Goal: Task Accomplishment & Management: Complete application form

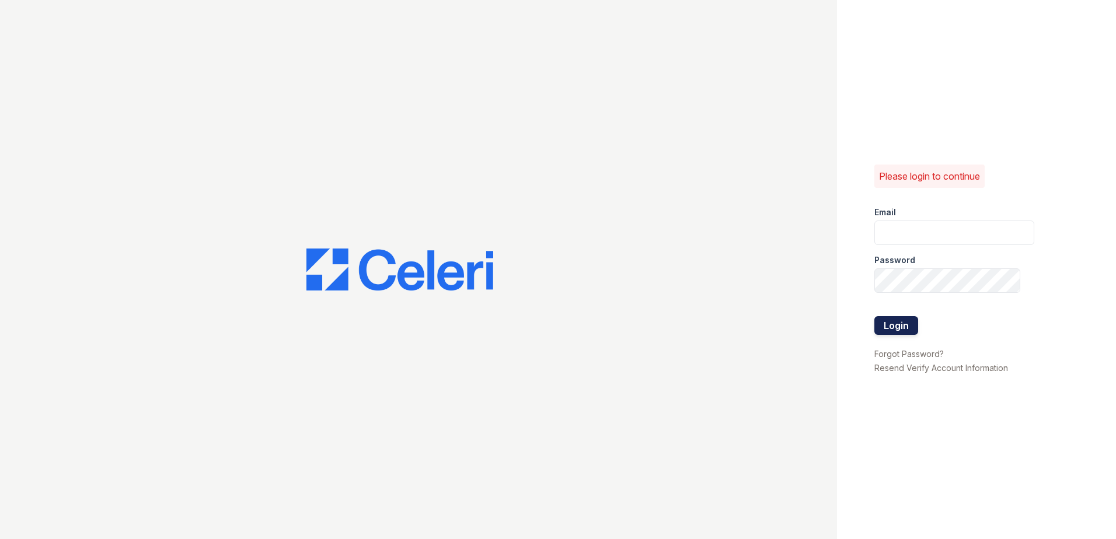
type input "[EMAIL_ADDRESS][DOMAIN_NAME]"
click at [902, 319] on button "Login" at bounding box center [896, 325] width 44 height 19
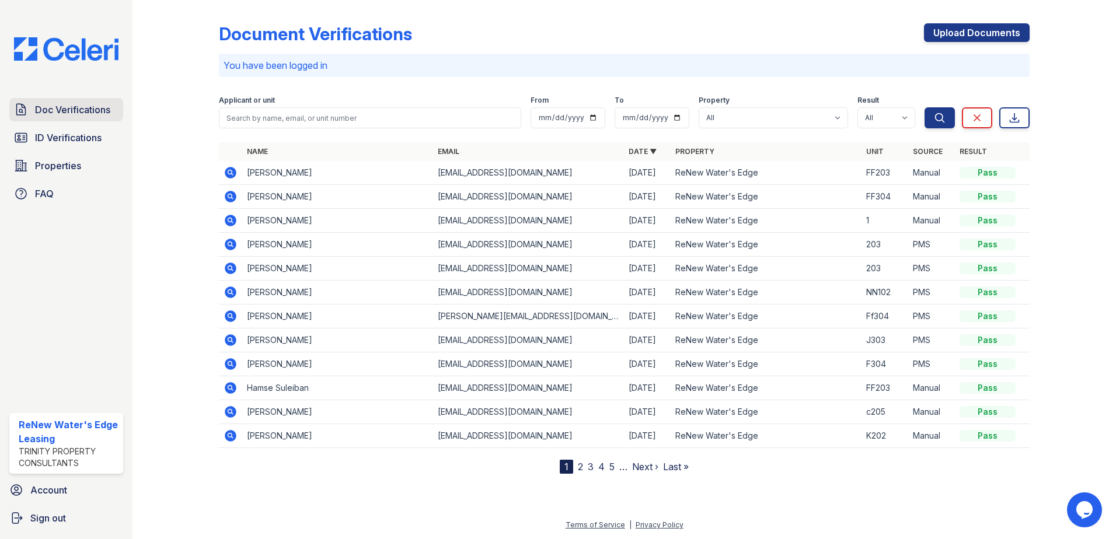
click at [110, 111] on link "Doc Verifications" at bounding box center [66, 109] width 114 height 23
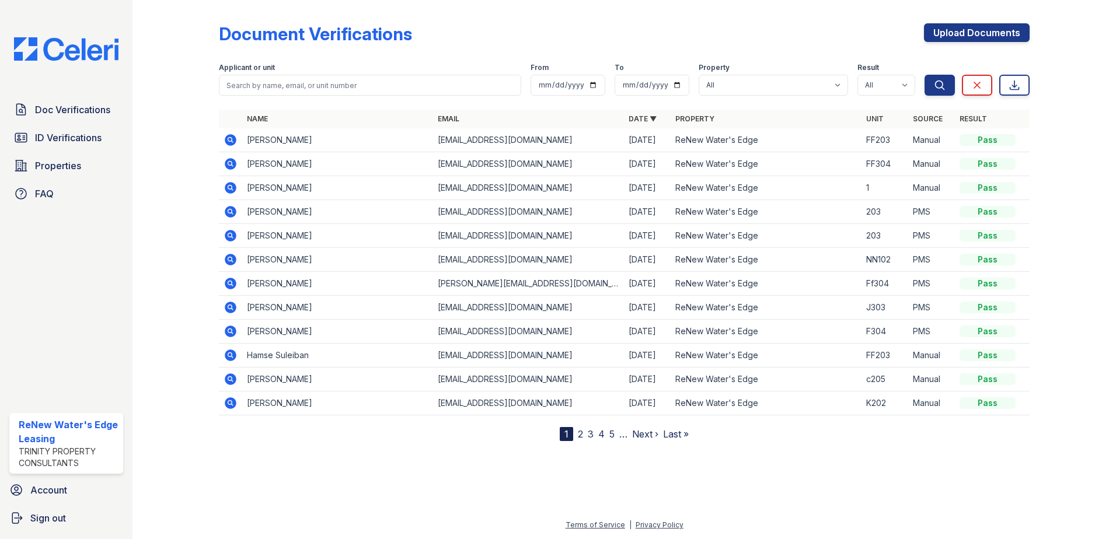
click at [580, 431] on link "2" at bounding box center [580, 434] width 5 height 12
click at [590, 435] on nav "« First ‹ Prev 1 2 3 4 5 6 … Next › Last »" at bounding box center [624, 434] width 200 height 14
click at [102, 109] on span "Doc Verifications" at bounding box center [72, 110] width 75 height 14
drag, startPoint x: 707, startPoint y: 33, endPoint x: 721, endPoint y: 38, distance: 14.2
click at [707, 33] on div "Document Verifications Upload Documents" at bounding box center [624, 38] width 811 height 30
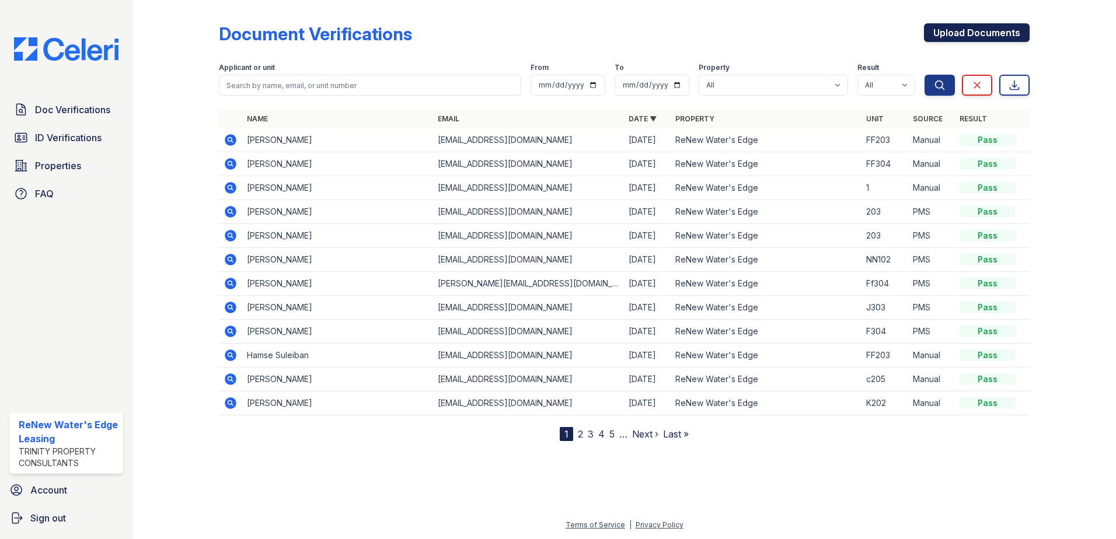
click at [936, 32] on link "Upload Documents" at bounding box center [977, 32] width 106 height 19
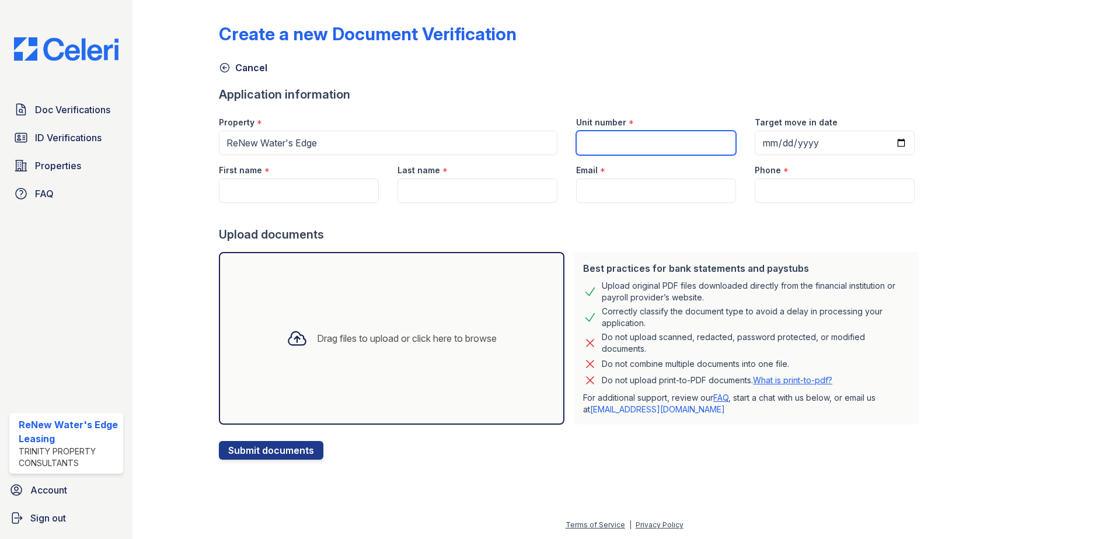
click at [640, 141] on input "Unit number" at bounding box center [656, 143] width 160 height 25
type input "J303"
type input "2025-10-02"
click at [312, 186] on input "First name" at bounding box center [299, 191] width 160 height 25
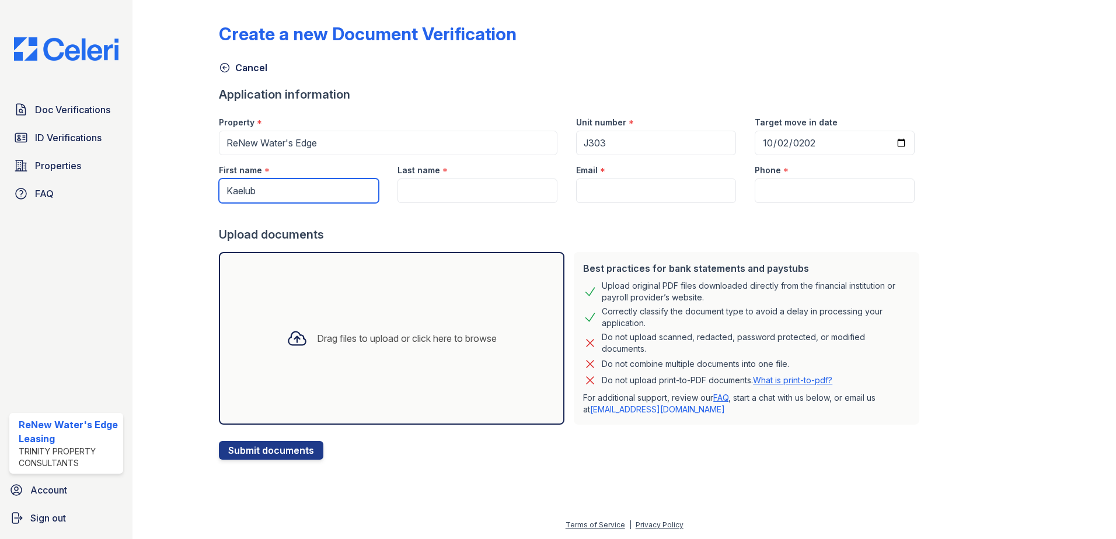
type input "Kaelub"
click at [425, 187] on input "Last name" at bounding box center [477, 191] width 160 height 25
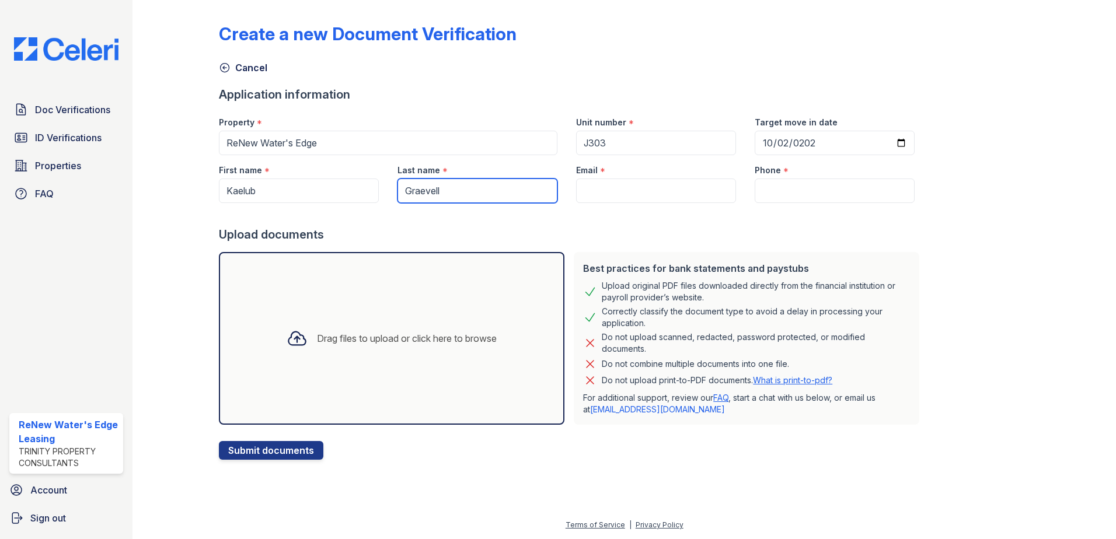
type input "Graevell"
click at [625, 186] on input "Email" at bounding box center [656, 191] width 160 height 25
paste input "[EMAIL_ADDRESS][DOMAIN_NAME]"
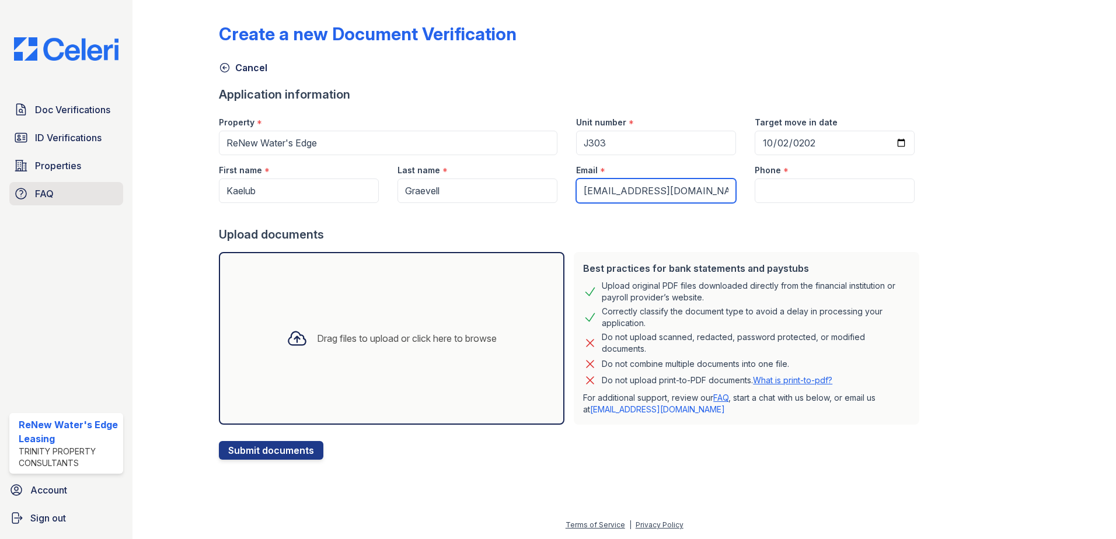
type input "[EMAIL_ADDRESS][DOMAIN_NAME]"
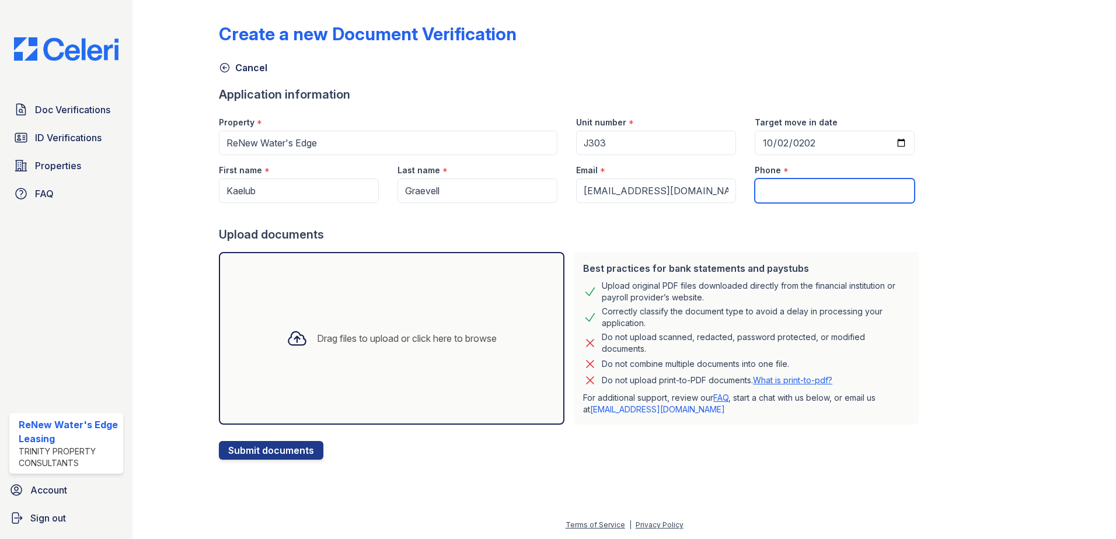
click at [821, 195] on input "Phone" at bounding box center [835, 191] width 160 height 25
paste input "253-394-2029"
type input "253-394-2029"
click at [397, 313] on div "Drag files to upload or click here to browse" at bounding box center [391, 338] width 345 height 173
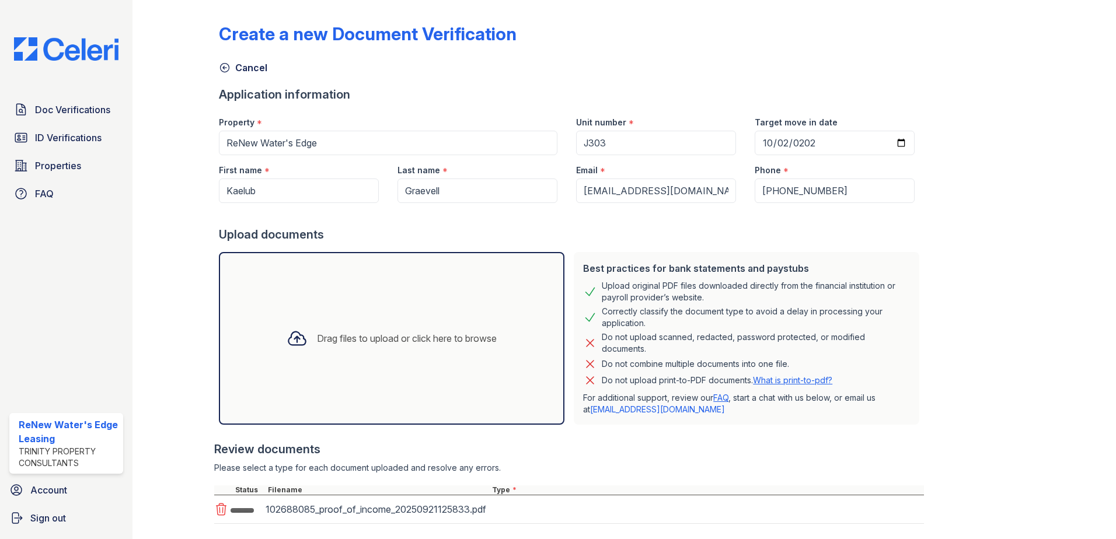
click at [997, 427] on div "Create a new Document Verification Cancel Application information Property * Re…" at bounding box center [624, 285] width 811 height 561
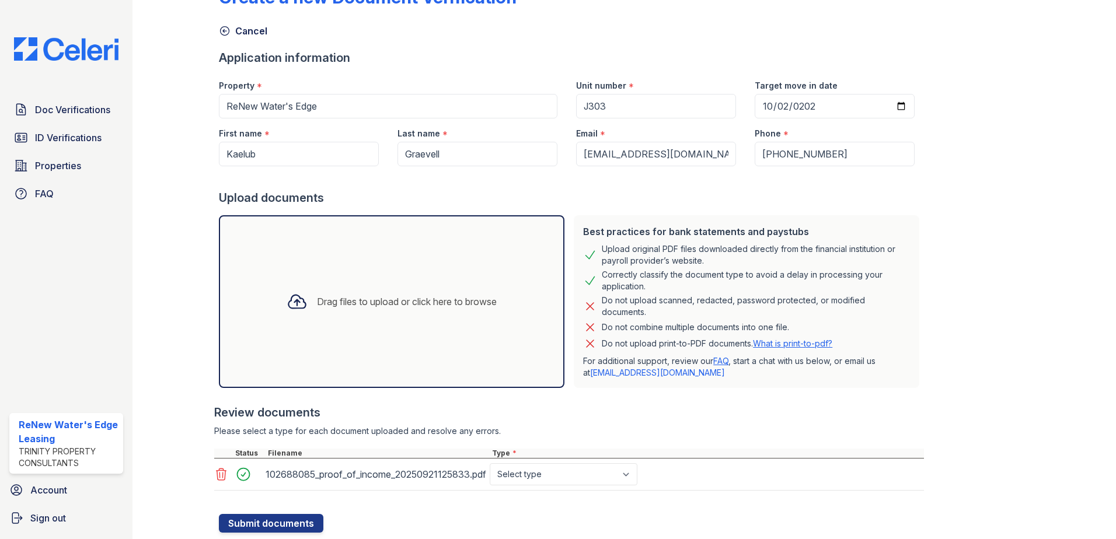
scroll to position [70, 0]
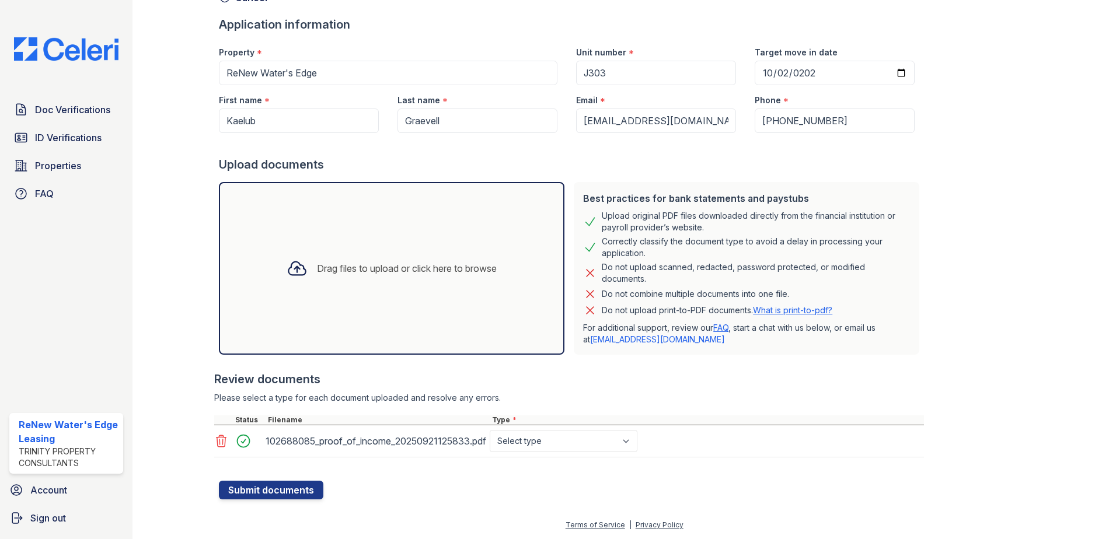
click at [430, 277] on div "Drag files to upload or click here to browse" at bounding box center [391, 269] width 229 height 40
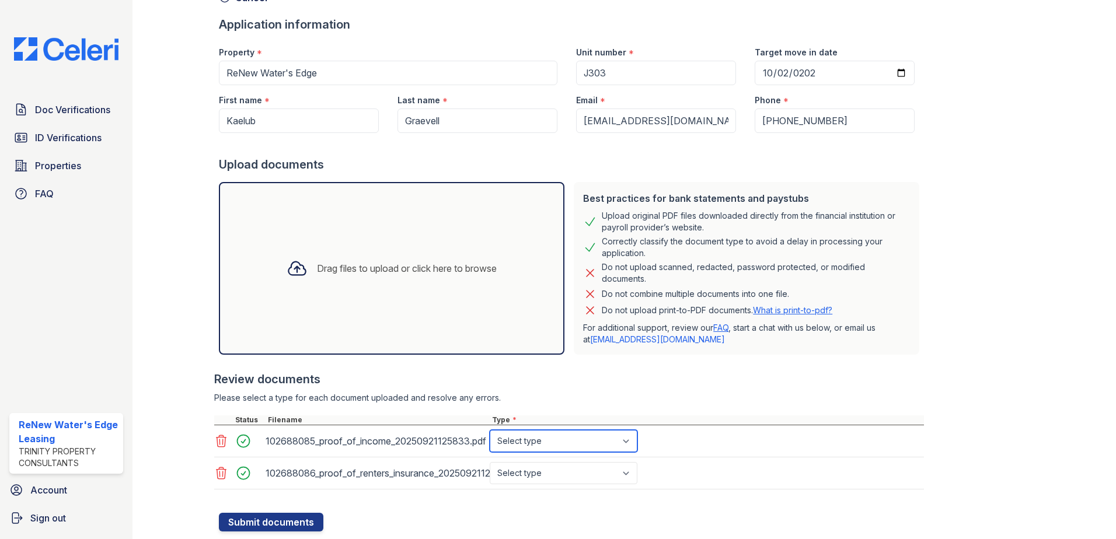
click at [539, 449] on select "Select type Paystub Bank Statement Offer Letter Tax Documents Benefit Award Let…" at bounding box center [564, 441] width 148 height 22
select select "paystub"
click at [490, 430] on select "Select type Paystub Bank Statement Offer Letter Tax Documents Benefit Award Let…" at bounding box center [564, 441] width 148 height 22
click at [556, 472] on select "Select type Paystub Bank Statement Offer Letter Tax Documents Benefit Award Let…" at bounding box center [564, 473] width 148 height 22
click at [490, 462] on select "Select type Paystub Bank Statement Offer Letter Tax Documents Benefit Award Let…" at bounding box center [564, 473] width 148 height 22
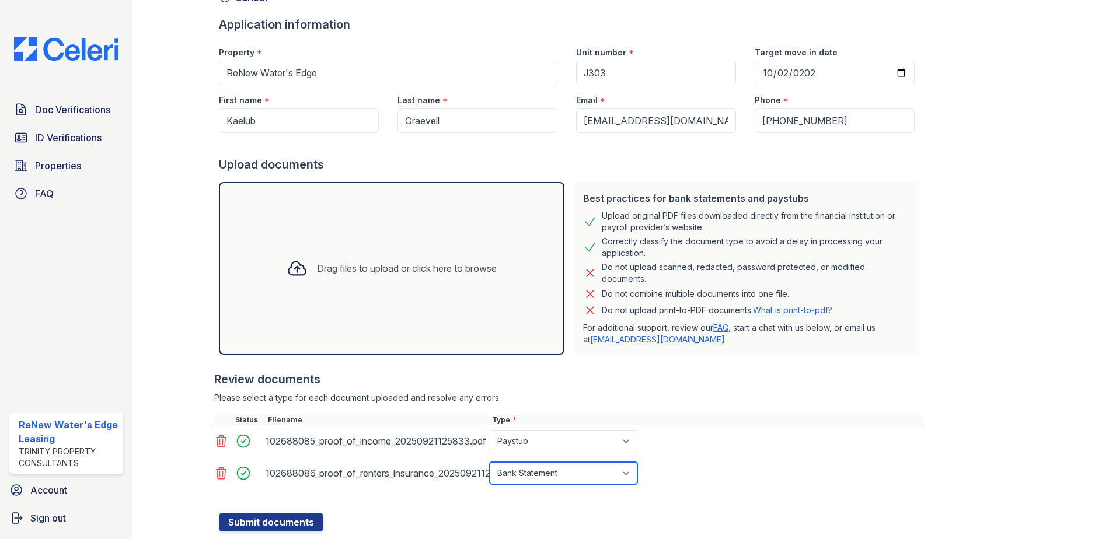
drag, startPoint x: 554, startPoint y: 471, endPoint x: 556, endPoint y: 462, distance: 9.5
click at [554, 471] on select "Select type Paystub Bank Statement Offer Letter Tax Documents Benefit Award Let…" at bounding box center [564, 473] width 148 height 22
select select "paystub"
click at [490, 462] on select "Select type Paystub Bank Statement Offer Letter Tax Documents Benefit Award Let…" at bounding box center [564, 473] width 148 height 22
click at [298, 514] on button "Submit documents" at bounding box center [271, 522] width 104 height 19
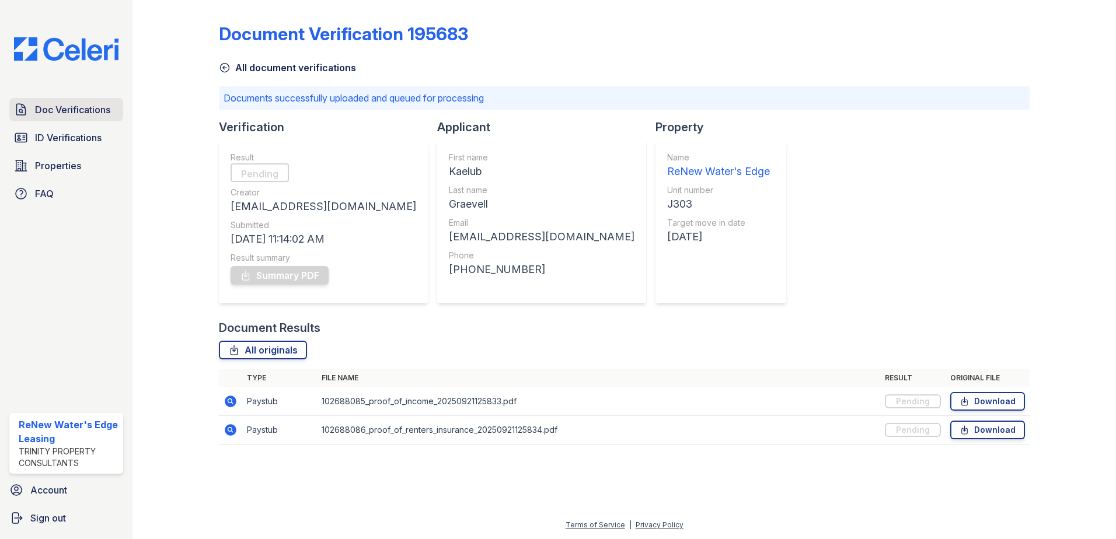
click at [111, 111] on link "Doc Verifications" at bounding box center [66, 109] width 114 height 23
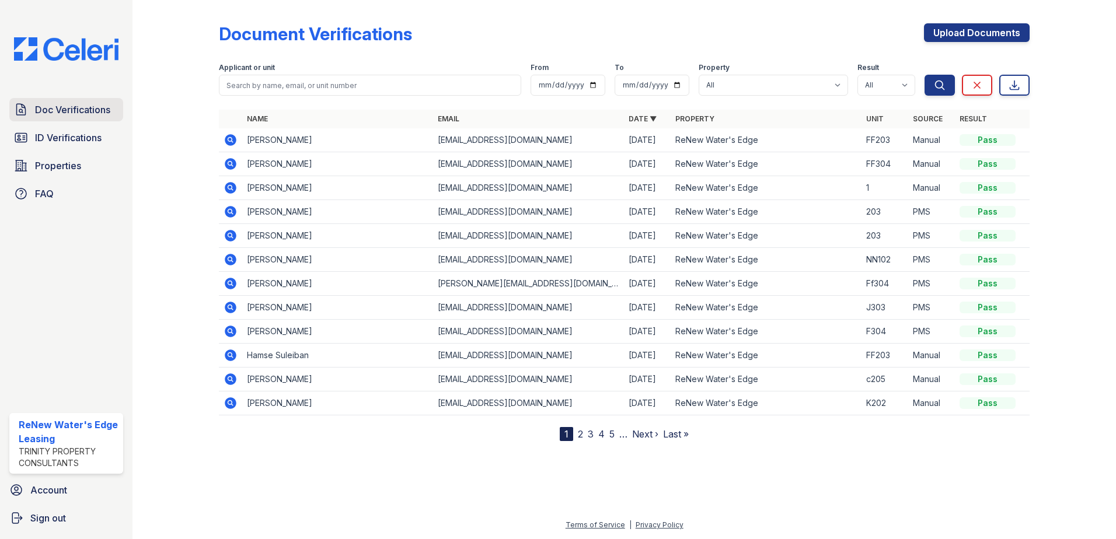
click at [97, 106] on span "Doc Verifications" at bounding box center [72, 110] width 75 height 14
click at [99, 102] on link "Doc Verifications" at bounding box center [66, 109] width 114 height 23
click at [100, 109] on span "Doc Verifications" at bounding box center [72, 110] width 75 height 14
click at [226, 136] on icon at bounding box center [231, 140] width 14 height 14
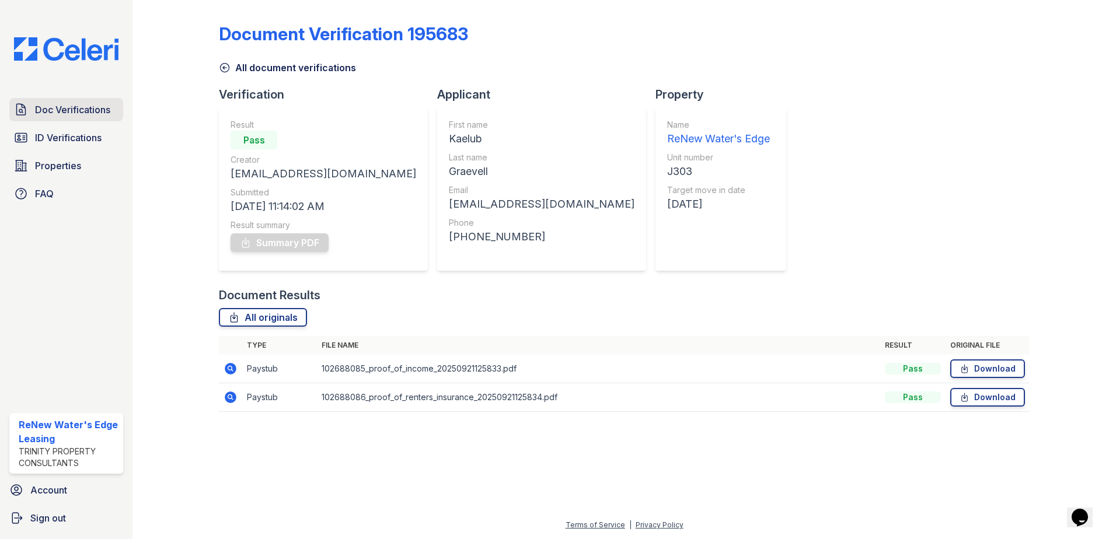
click at [105, 113] on span "Doc Verifications" at bounding box center [72, 110] width 75 height 14
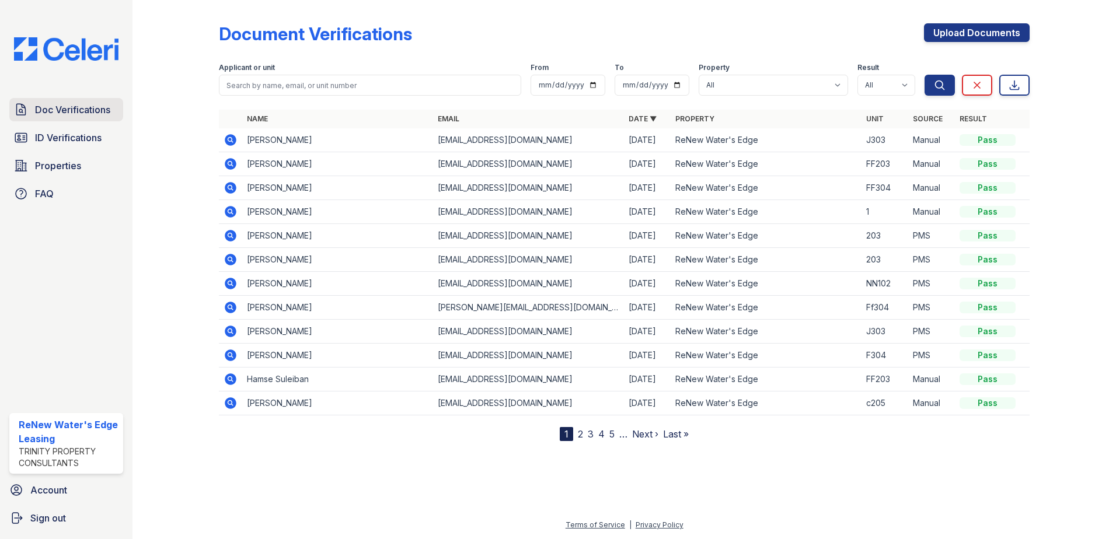
click at [106, 107] on span "Doc Verifications" at bounding box center [72, 110] width 75 height 14
drag, startPoint x: 425, startPoint y: 41, endPoint x: 279, endPoint y: 30, distance: 146.3
click at [279, 30] on div "Document Verifications Upload Documents" at bounding box center [624, 38] width 811 height 30
drag, startPoint x: 279, startPoint y: 30, endPoint x: 432, endPoint y: 32, distance: 153.5
click at [432, 32] on div "Document Verifications Upload Documents" at bounding box center [624, 38] width 811 height 30
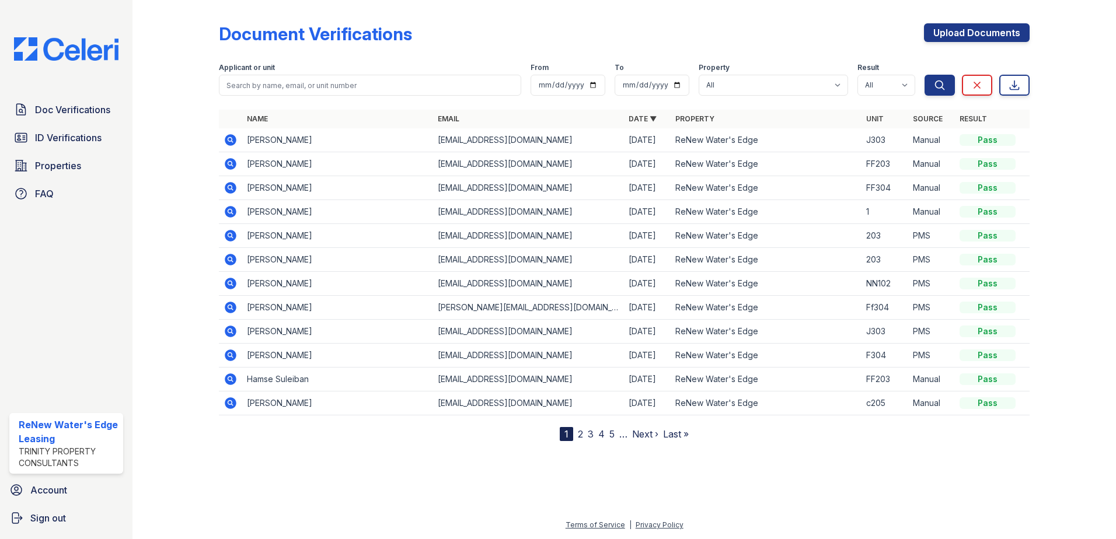
drag, startPoint x: 322, startPoint y: 141, endPoint x: 248, endPoint y: 148, distance: 73.8
click at [248, 148] on td "[PERSON_NAME]" at bounding box center [337, 140] width 191 height 24
copy td "[PERSON_NAME]"
click at [970, 37] on link "Upload Documents" at bounding box center [977, 32] width 106 height 19
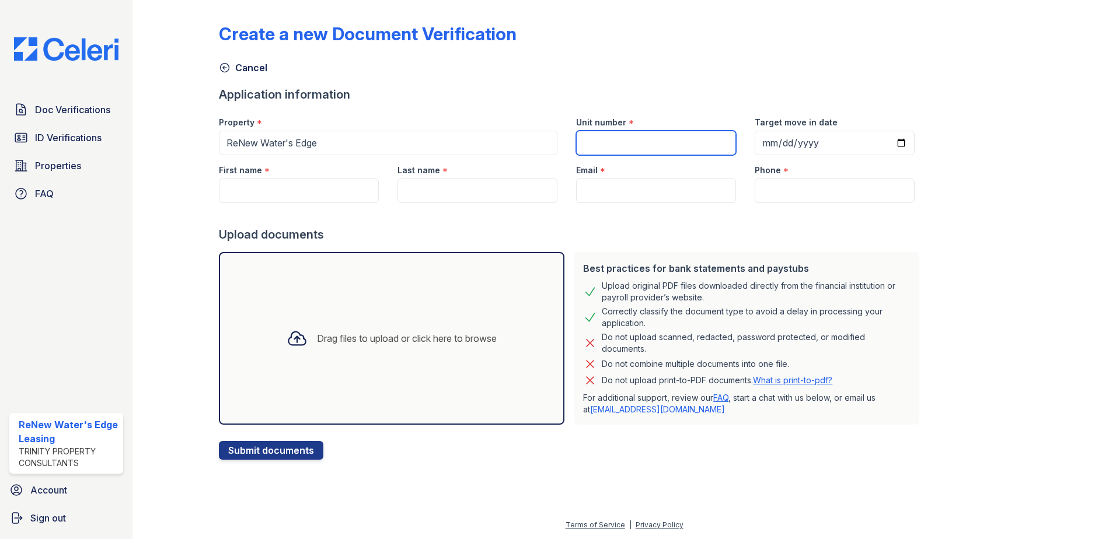
click at [609, 142] on input "Unit number" at bounding box center [656, 143] width 160 height 25
type input "J303"
click at [755, 138] on input "Target move in date" at bounding box center [835, 143] width 160 height 25
type input "2025-10-02"
drag, startPoint x: 322, startPoint y: 189, endPoint x: 38, endPoint y: 166, distance: 285.2
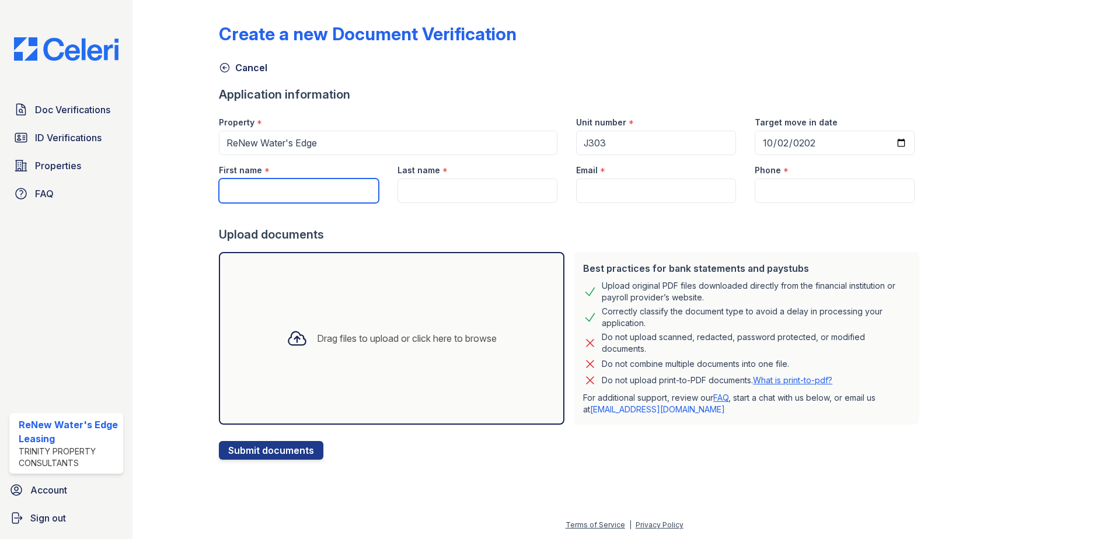
click at [322, 190] on input "First name" at bounding box center [299, 191] width 160 height 25
click at [341, 193] on input "First name" at bounding box center [299, 191] width 160 height 25
type input "Kaelub"
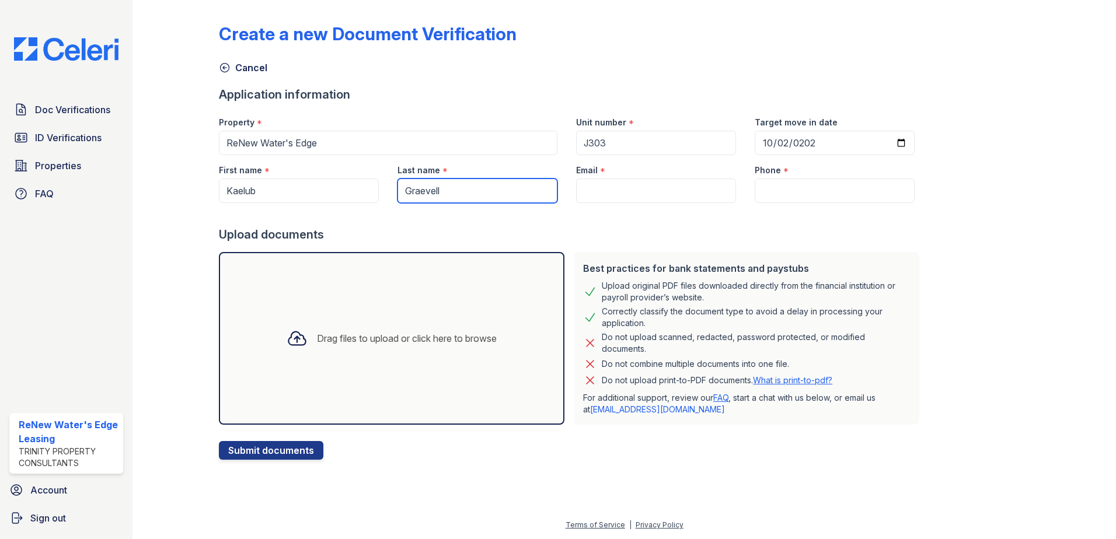
type input "Graevell"
click at [599, 195] on input "Email" at bounding box center [656, 191] width 160 height 25
paste input "[EMAIL_ADDRESS][DOMAIN_NAME]"
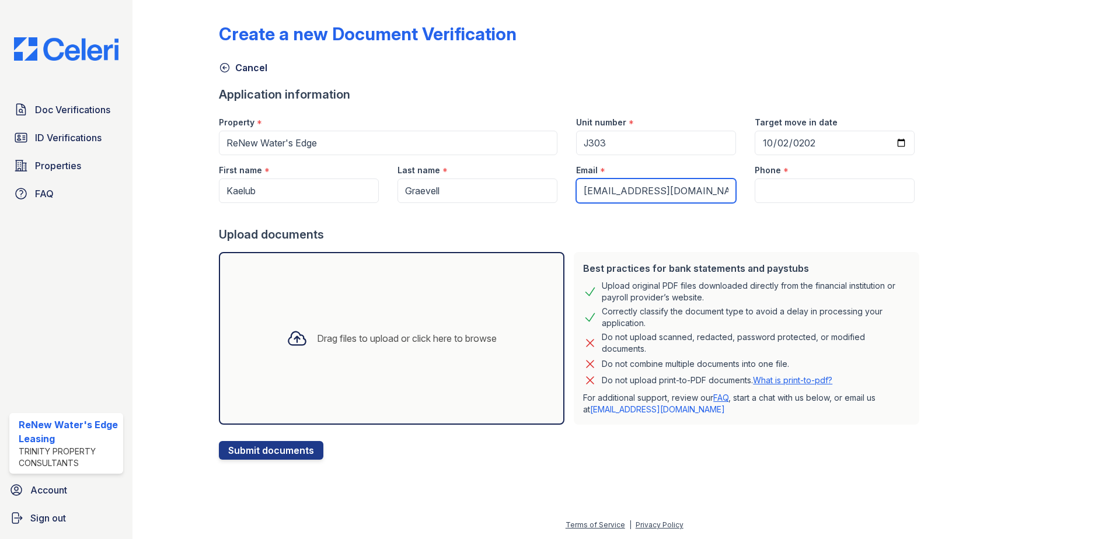
type input "[EMAIL_ADDRESS][DOMAIN_NAME]"
click at [791, 191] on input "Phone" at bounding box center [835, 191] width 160 height 25
paste input "253-394-2029"
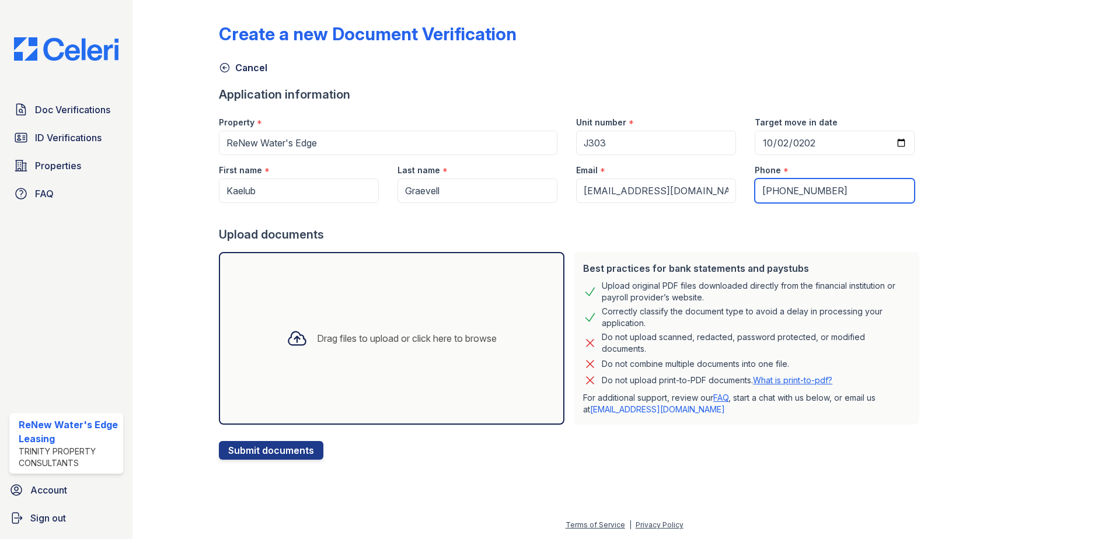
type input "253-394-2029"
click at [931, 243] on div "Create a new Document Verification Cancel Application information Property * Re…" at bounding box center [624, 232] width 811 height 455
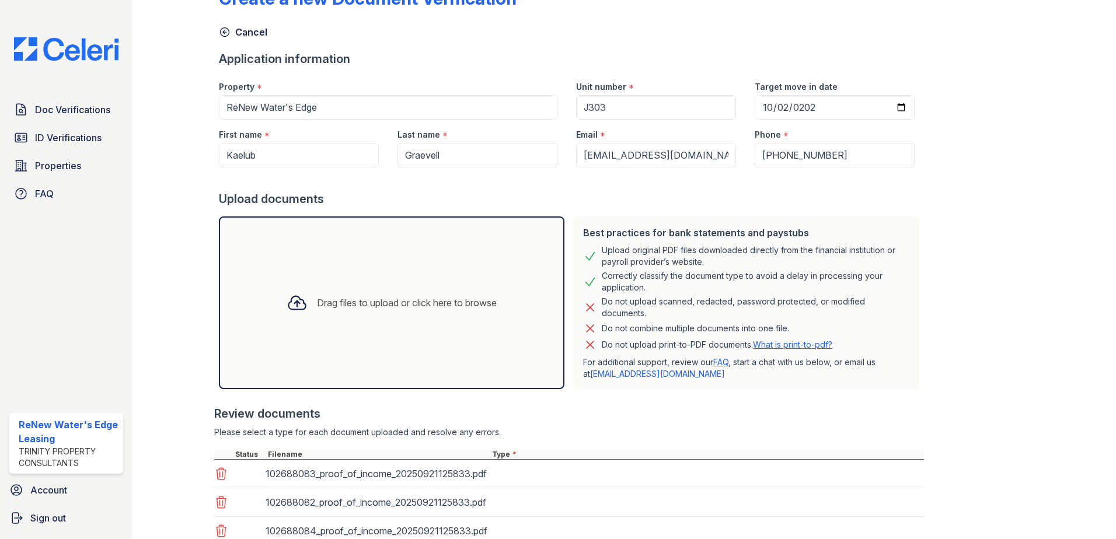
scroll to position [124, 0]
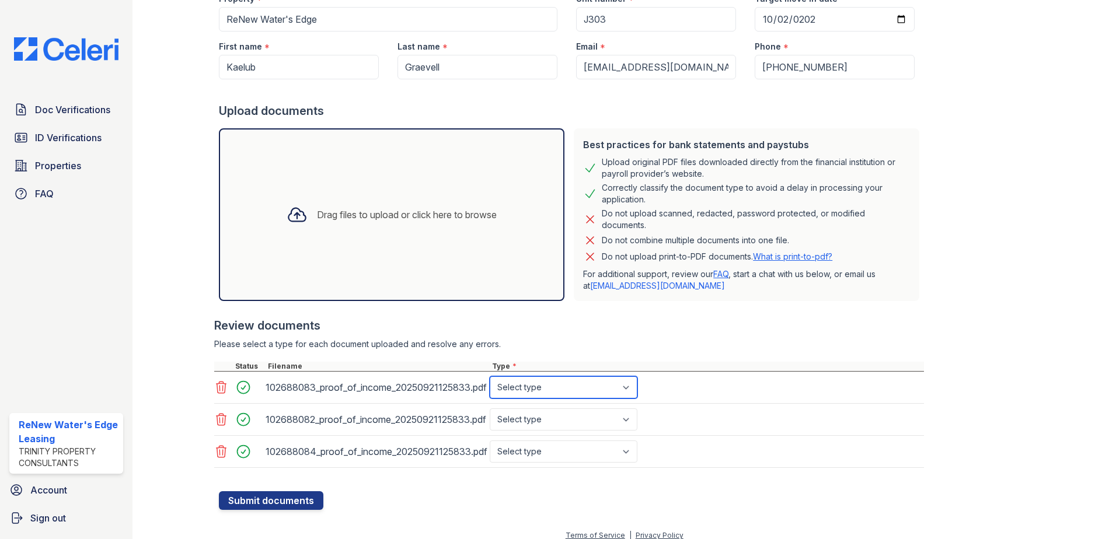
click at [613, 389] on select "Select type Paystub Bank Statement Offer Letter Tax Documents Benefit Award Let…" at bounding box center [564, 387] width 148 height 22
select select "bank_statement"
click at [490, 376] on select "Select type Paystub Bank Statement Offer Letter Tax Documents Benefit Award Let…" at bounding box center [564, 387] width 148 height 22
click at [538, 414] on select "Select type Paystub Bank Statement Offer Letter Tax Documents Benefit Award Let…" at bounding box center [564, 419] width 148 height 22
select select "bank_statement"
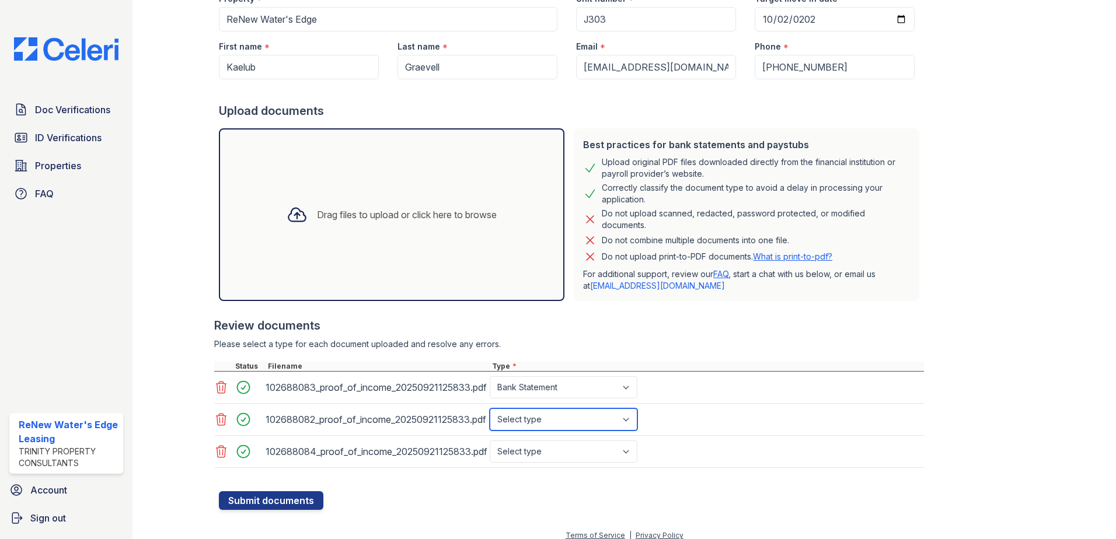
click at [490, 408] on select "Select type Paystub Bank Statement Offer Letter Tax Documents Benefit Award Let…" at bounding box center [564, 419] width 148 height 22
click at [546, 452] on select "Select type Paystub Bank Statement Offer Letter Tax Documents Benefit Award Let…" at bounding box center [564, 452] width 148 height 22
select select "bank_statement"
click at [490, 441] on select "Select type Paystub Bank Statement Offer Letter Tax Documents Benefit Award Let…" at bounding box center [564, 452] width 148 height 22
click at [263, 493] on button "Submit documents" at bounding box center [271, 500] width 104 height 19
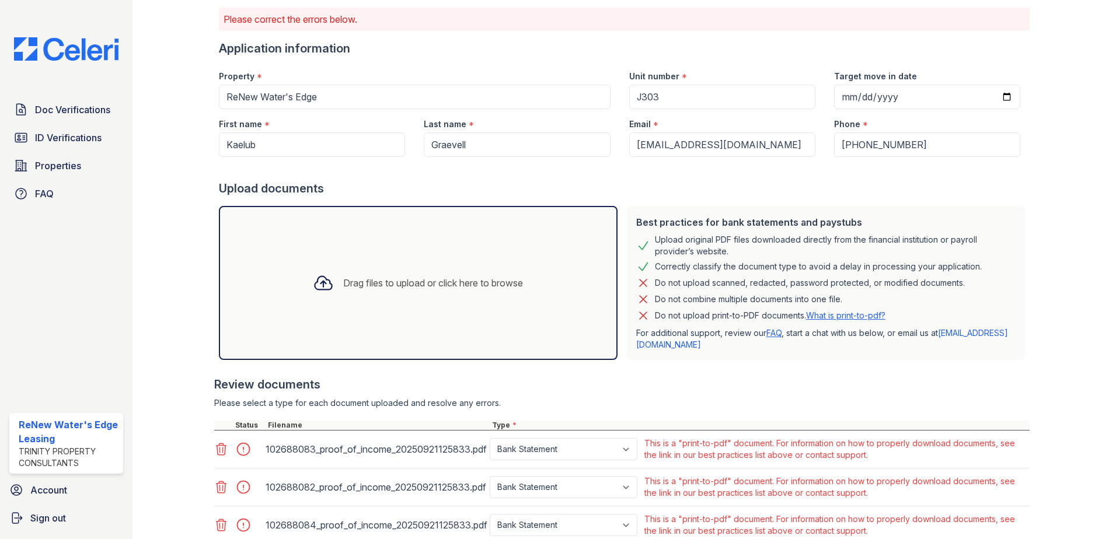
scroll to position [166, 0]
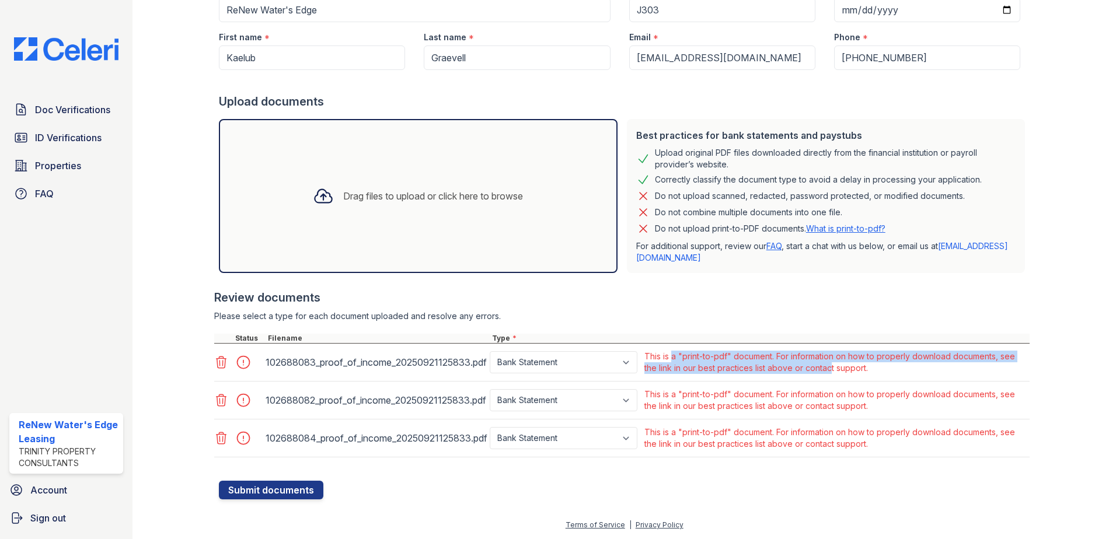
drag, startPoint x: 670, startPoint y: 358, endPoint x: 836, endPoint y: 364, distance: 166.4
click at [836, 364] on div "This is a "print-to-pdf" document. For information on how to properly download …" at bounding box center [835, 362] width 383 height 23
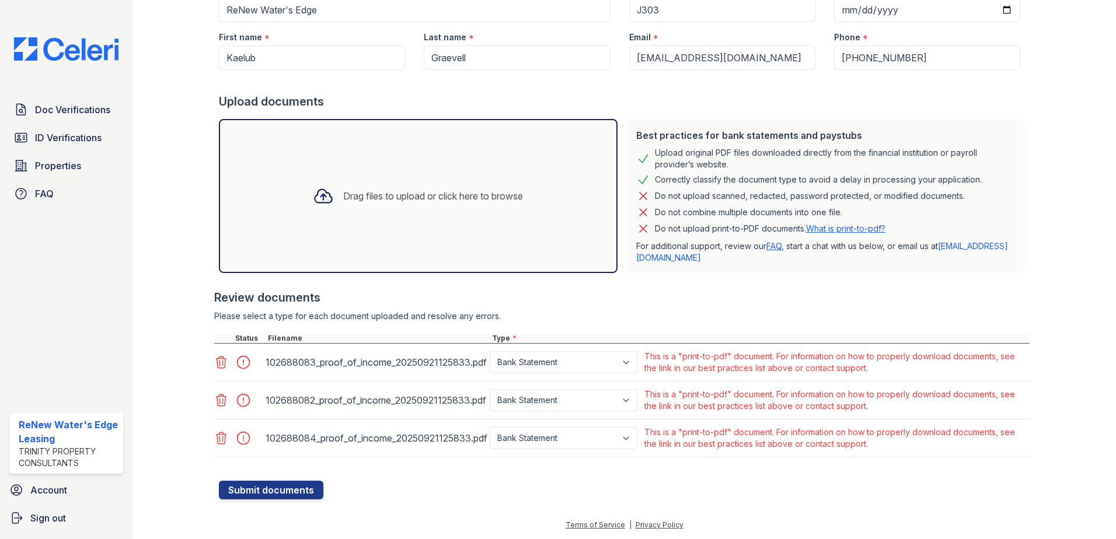
drag, startPoint x: 836, startPoint y: 364, endPoint x: 910, endPoint y: 372, distance: 73.9
click at [900, 371] on div "This is a "print-to-pdf" document. For information on how to properly download …" at bounding box center [835, 362] width 383 height 23
drag, startPoint x: 901, startPoint y: 371, endPoint x: 728, endPoint y: 355, distance: 173.4
click at [728, 355] on div "This is a "print-to-pdf" document. For information on how to properly download …" at bounding box center [835, 362] width 383 height 23
drag, startPoint x: 728, startPoint y: 355, endPoint x: 885, endPoint y: 369, distance: 157.6
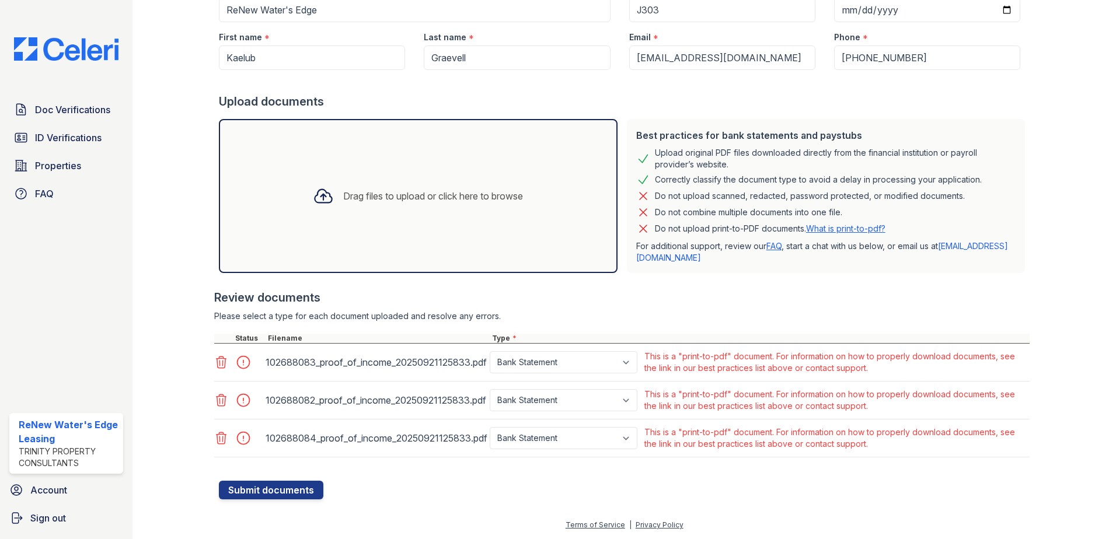
click at [884, 368] on div "This is a "print-to-pdf" document. For information on how to properly download …" at bounding box center [835, 362] width 383 height 23
drag, startPoint x: 894, startPoint y: 372, endPoint x: 737, endPoint y: 351, distance: 158.5
click at [737, 351] on div "This is a "print-to-pdf" document. For information on how to properly download …" at bounding box center [835, 362] width 383 height 23
drag, startPoint x: 737, startPoint y: 351, endPoint x: 953, endPoint y: 365, distance: 216.4
click at [952, 365] on div "This is a "print-to-pdf" document. For information on how to properly download …" at bounding box center [835, 362] width 383 height 23
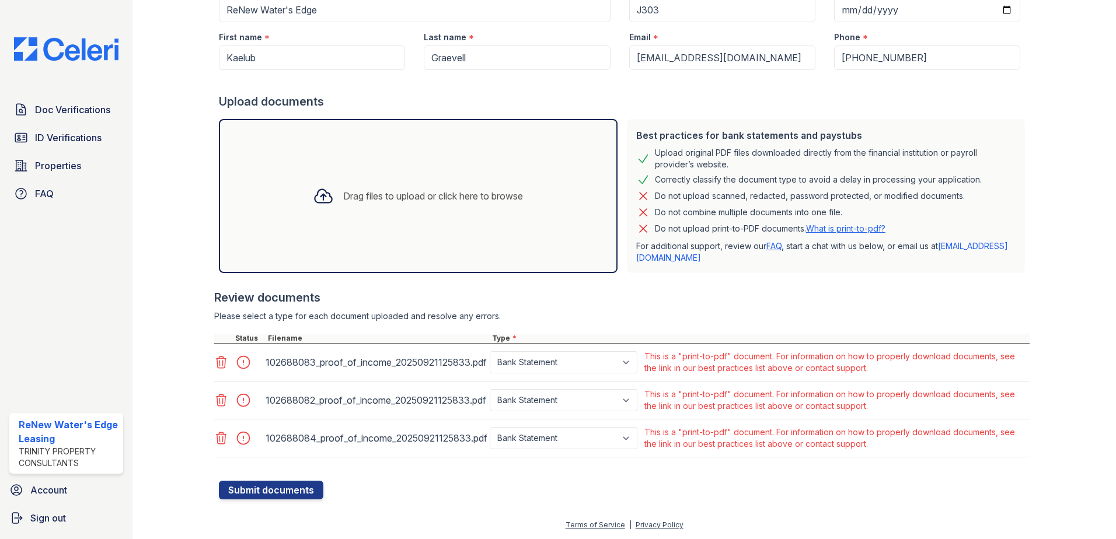
click at [942, 316] on div "Please select a type for each document uploaded and resolve any errors." at bounding box center [621, 316] width 815 height 12
click at [87, 134] on span "ID Verifications" at bounding box center [68, 138] width 67 height 14
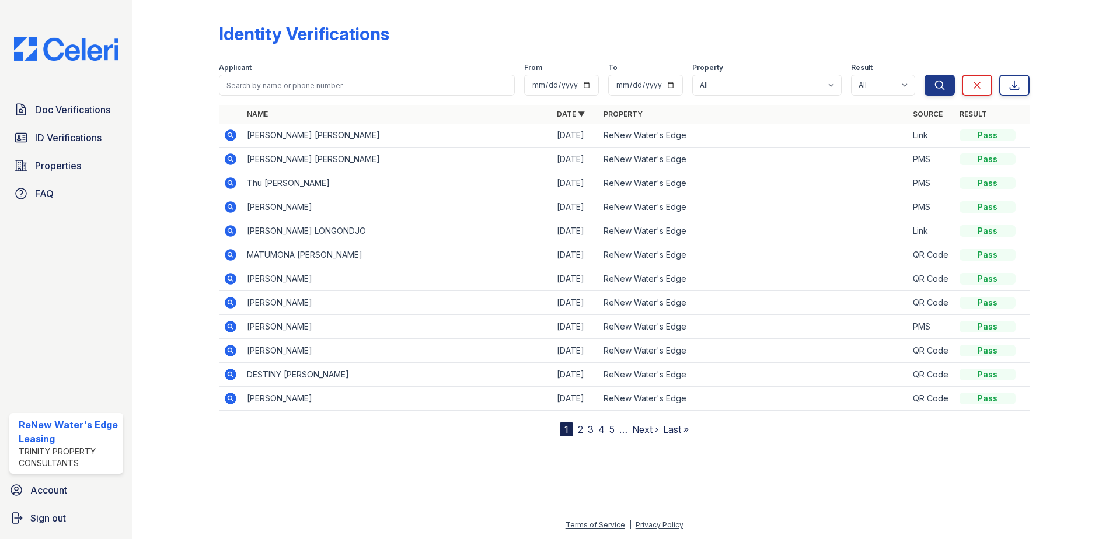
click at [92, 107] on span "Doc Verifications" at bounding box center [72, 110] width 75 height 14
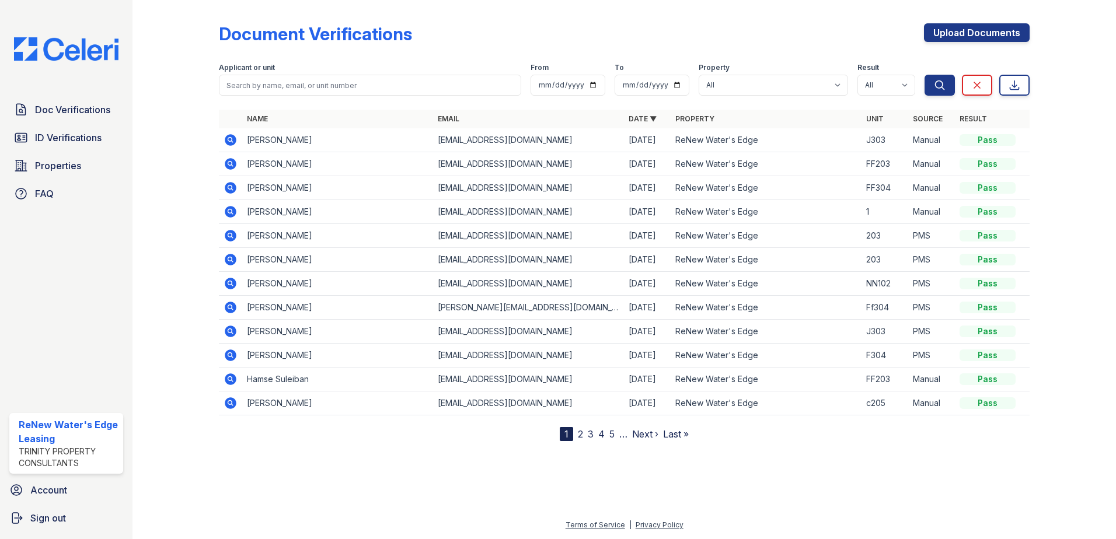
click at [233, 140] on icon at bounding box center [231, 140] width 12 height 12
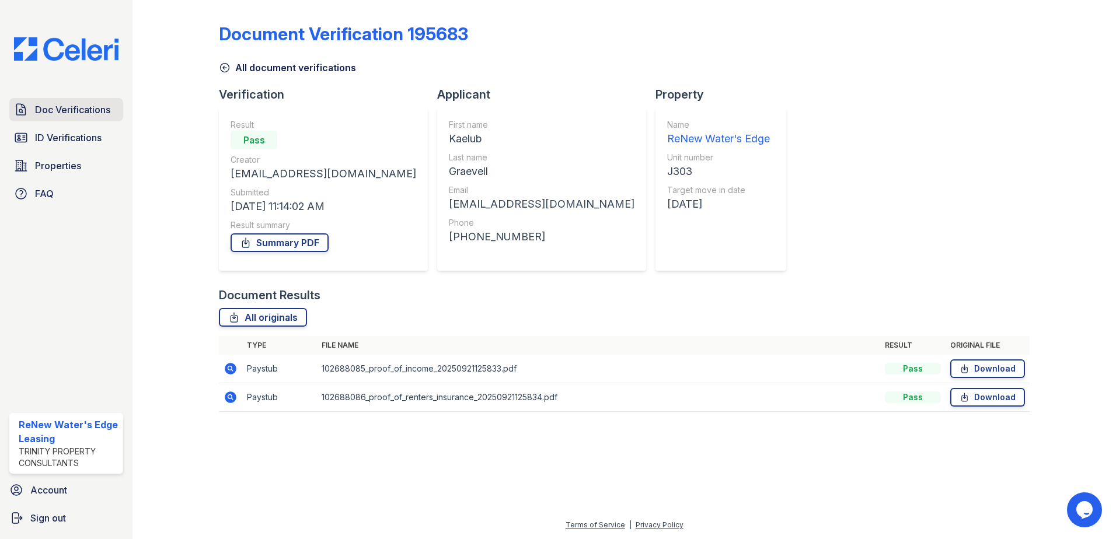
click at [97, 107] on span "Doc Verifications" at bounding box center [72, 110] width 75 height 14
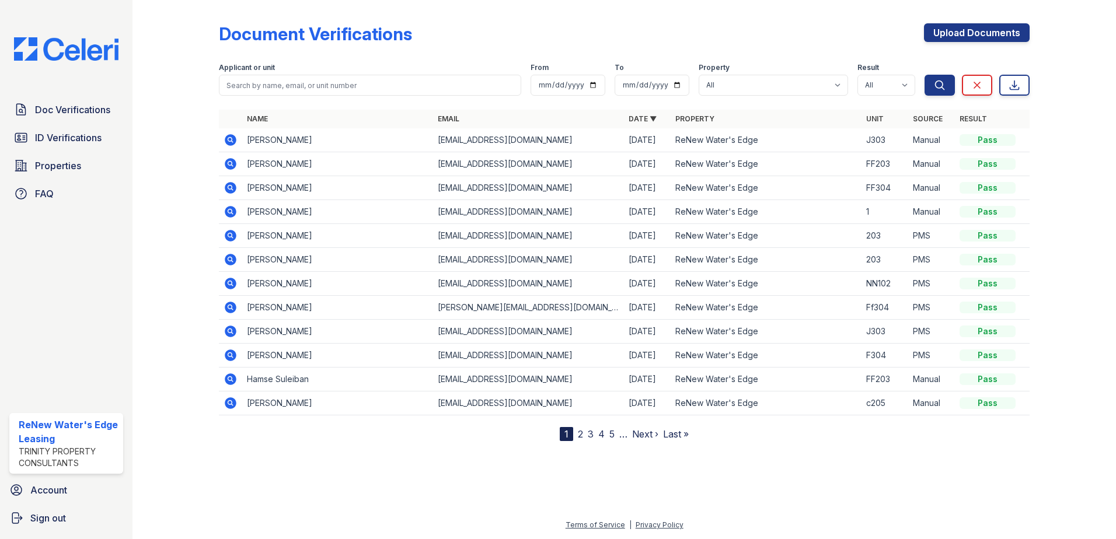
drag, startPoint x: 1007, startPoint y: 136, endPoint x: 217, endPoint y: 127, distance: 790.8
click at [217, 127] on div "Document Verifications Upload Documents Filter Applicant or unit From To Proper…" at bounding box center [624, 230] width 946 height 460
click at [1046, 139] on div at bounding box center [1063, 223] width 68 height 437
click at [86, 137] on span "ID Verifications" at bounding box center [68, 138] width 67 height 14
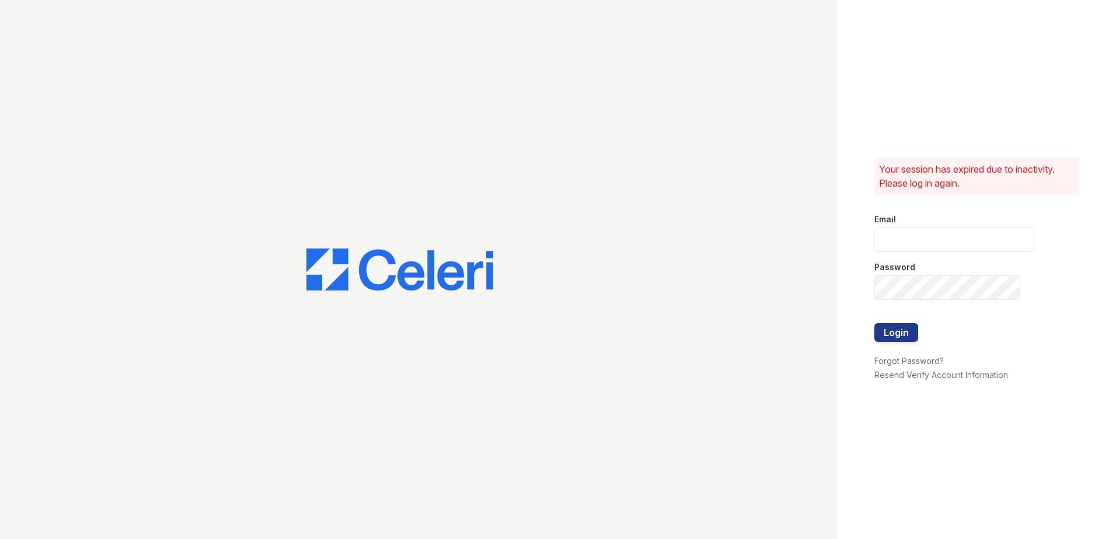
click at [92, 110] on div at bounding box center [418, 269] width 837 height 539
type input "[EMAIL_ADDRESS][DOMAIN_NAME]"
